Goal: Task Accomplishment & Management: Manage account settings

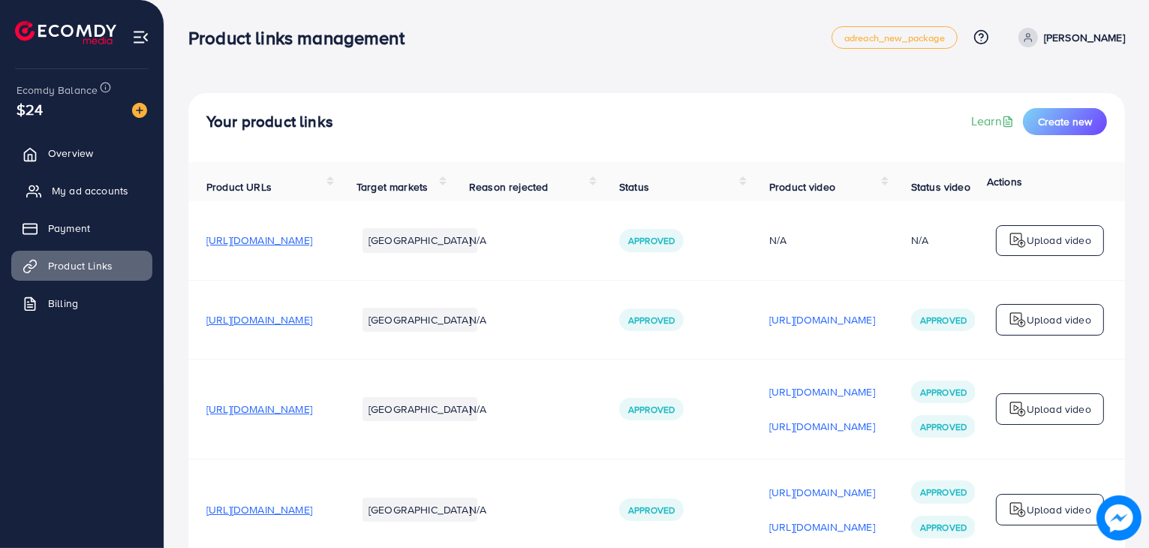
click at [107, 188] on span "My ad accounts" at bounding box center [90, 190] width 77 height 15
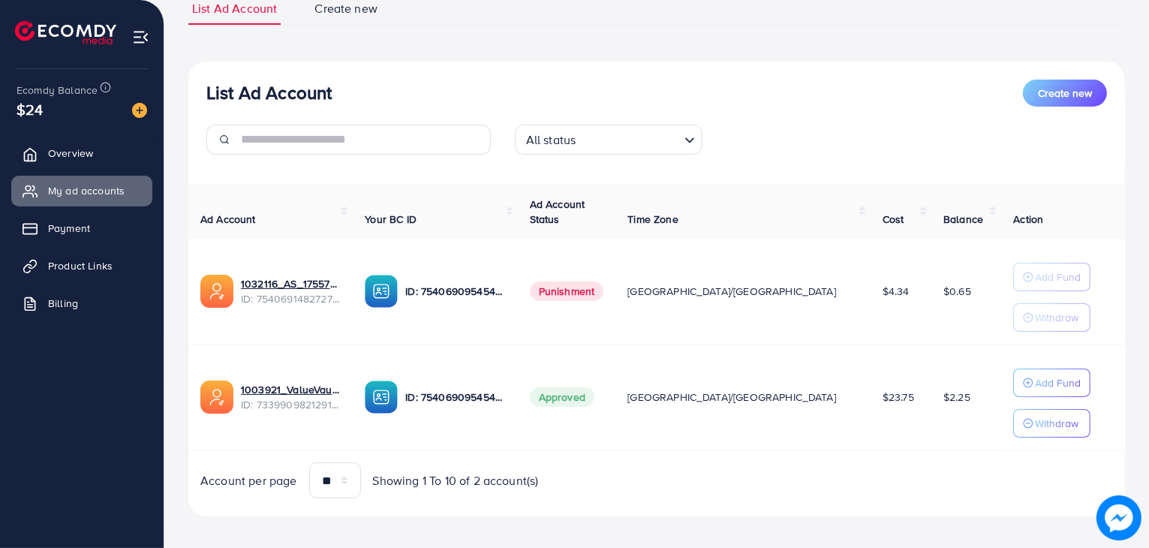
scroll to position [119, 0]
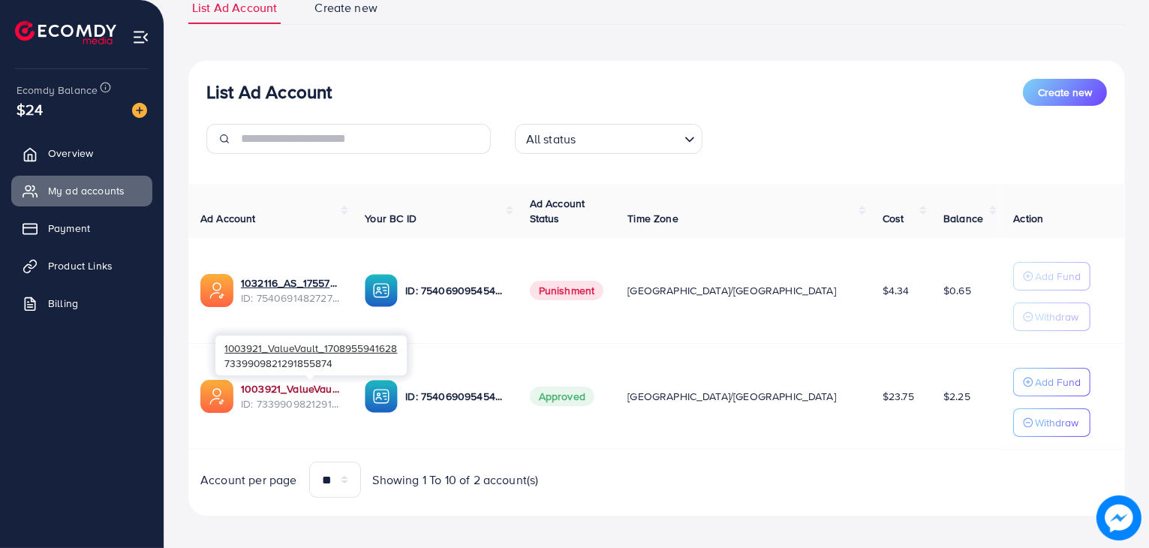
click at [341, 390] on link "1003921_ValueVault_1708955941628" at bounding box center [291, 388] width 100 height 15
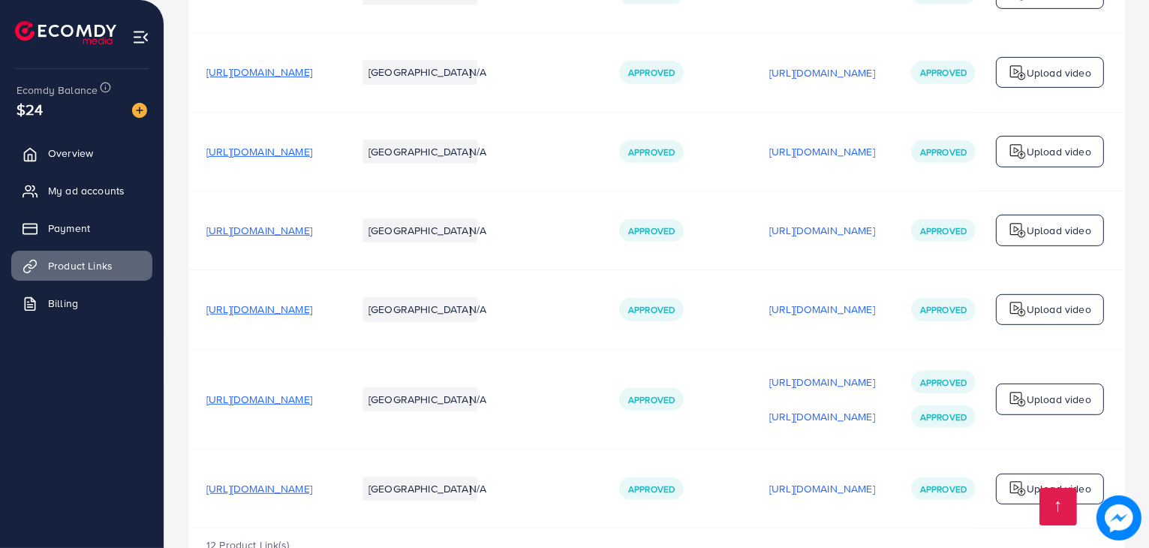
scroll to position [938, 0]
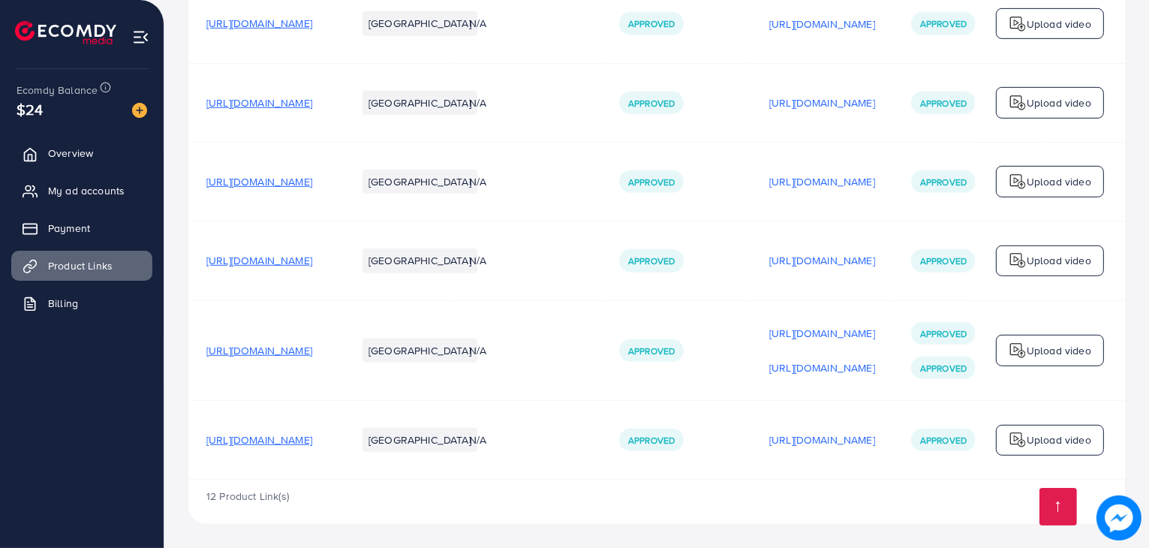
click at [312, 439] on span "[URL][DOMAIN_NAME]" at bounding box center [259, 439] width 106 height 15
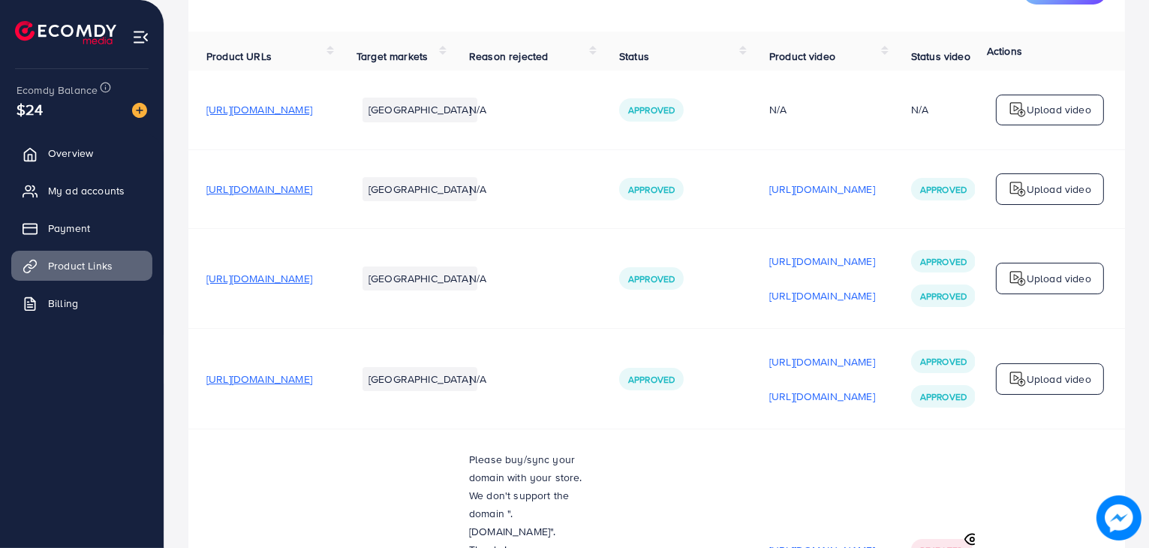
scroll to position [0, 0]
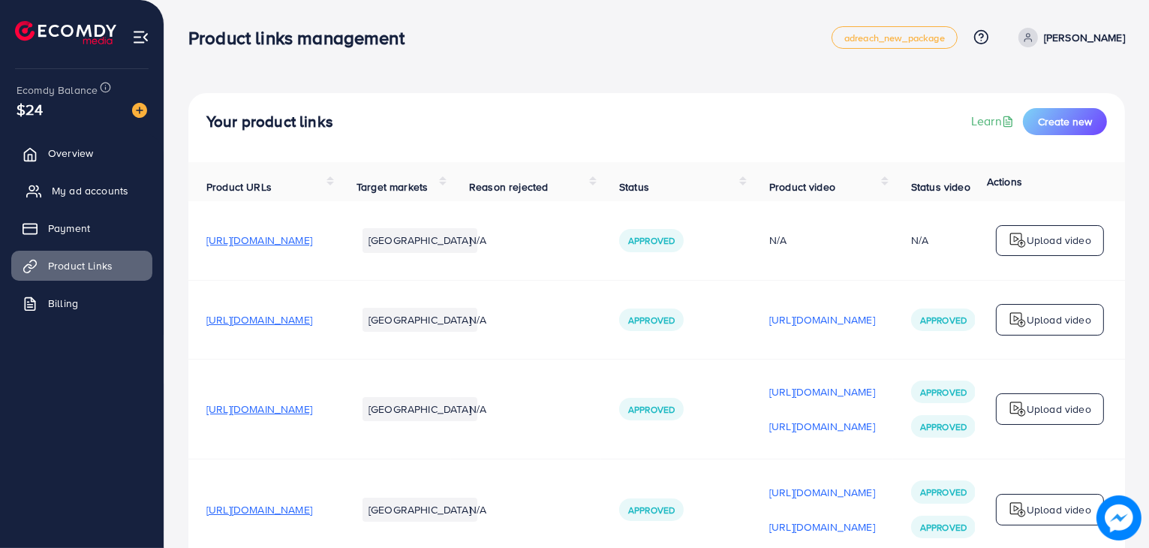
click at [92, 192] on span "My ad accounts" at bounding box center [90, 190] width 77 height 15
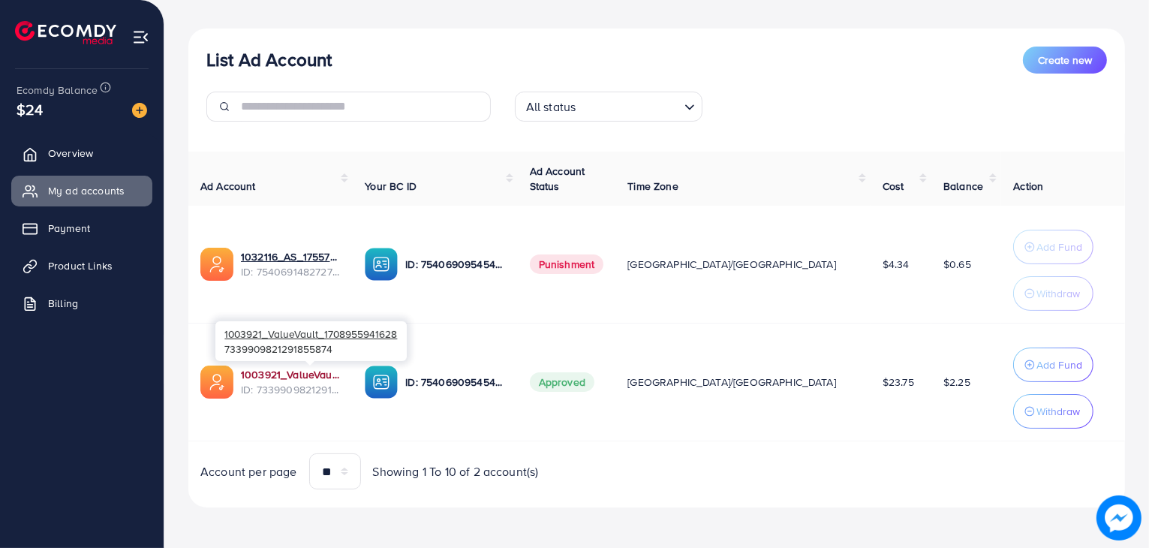
scroll to position [151, 0]
click at [337, 370] on link "1003921_ValueVault_1708955941628" at bounding box center [291, 375] width 100 height 15
